Goal: Task Accomplishment & Management: Complete application form

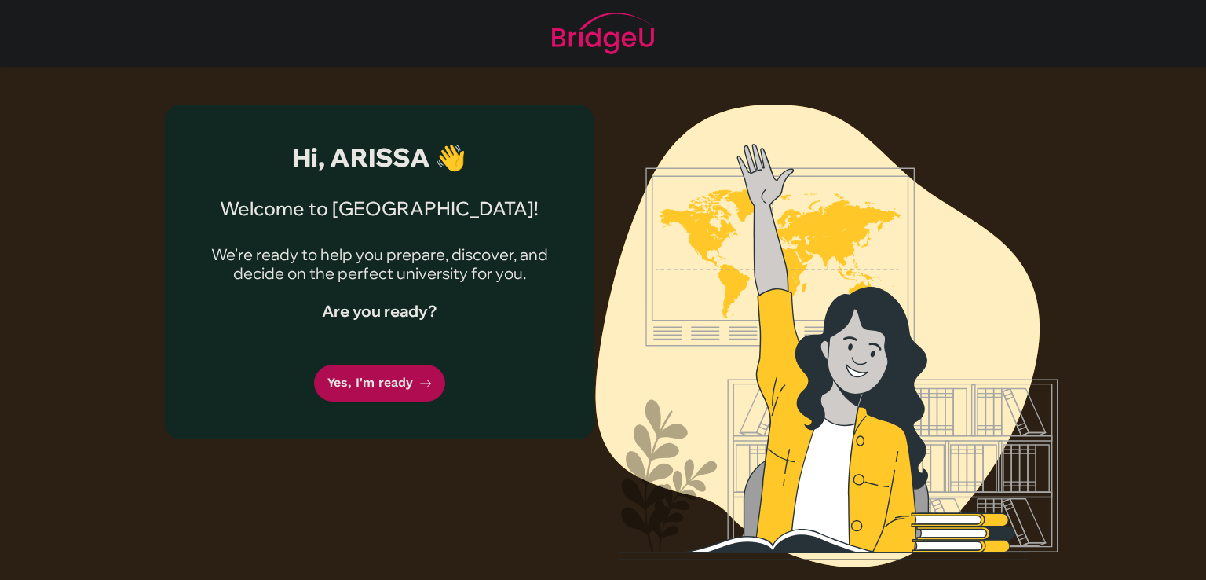
click at [352, 379] on link "Yes, I'm ready" at bounding box center [379, 382] width 131 height 37
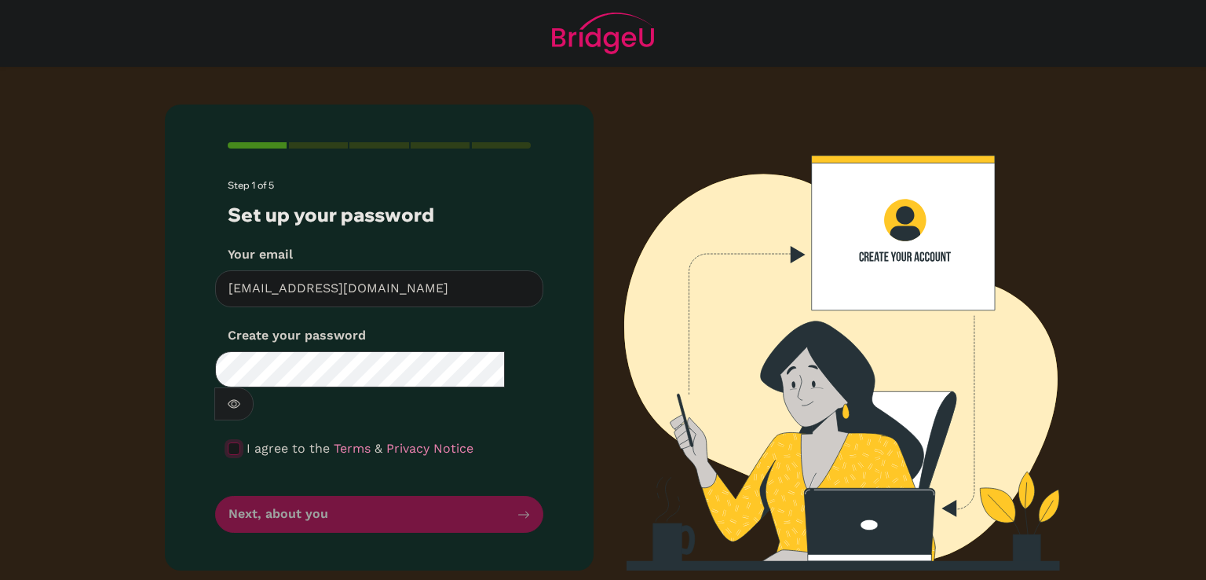
click at [229, 442] on input "checkbox" at bounding box center [234, 448] width 13 height 13
checkbox input "true"
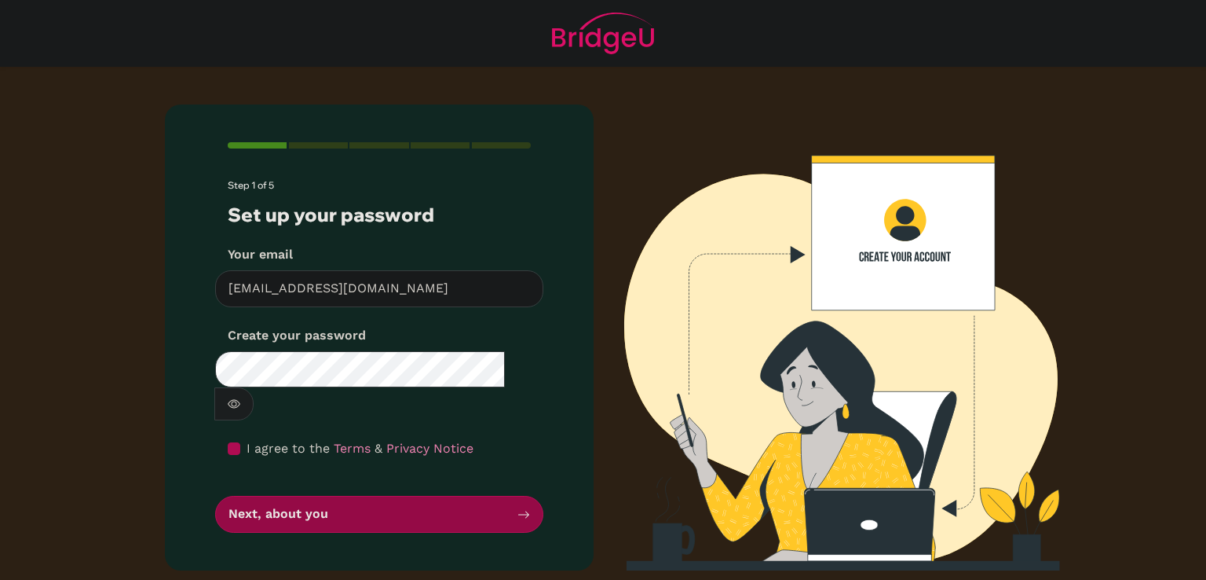
click at [286, 496] on button "Next, about you" at bounding box center [379, 514] width 328 height 37
